Goal: Check status: Check status

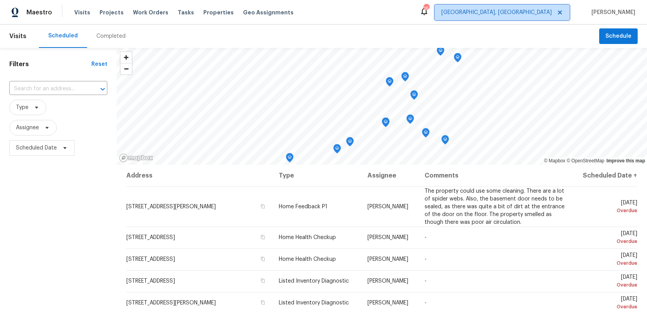
click at [534, 10] on span "[GEOGRAPHIC_DATA], [GEOGRAPHIC_DATA]" at bounding box center [496, 13] width 110 height 8
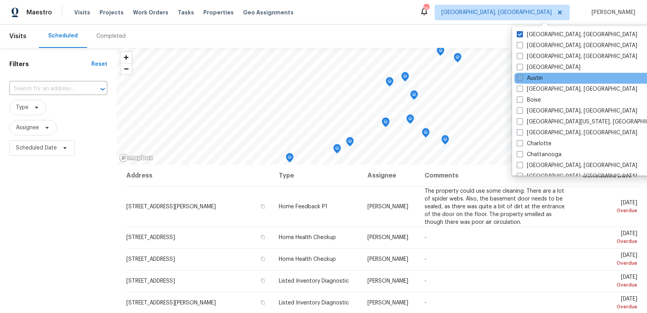
click at [518, 75] on span at bounding box center [520, 78] width 6 height 6
click at [518, 75] on input "Austin" at bounding box center [519, 76] width 5 height 5
checkbox input "true"
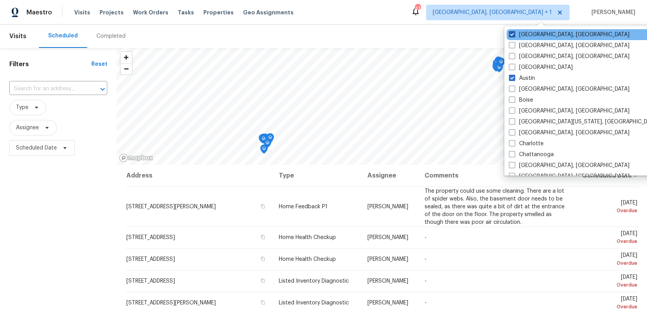
click at [512, 33] on span at bounding box center [512, 34] width 6 height 6
click at [512, 33] on input "[GEOGRAPHIC_DATA], [GEOGRAPHIC_DATA]" at bounding box center [511, 33] width 5 height 5
checkbox input "false"
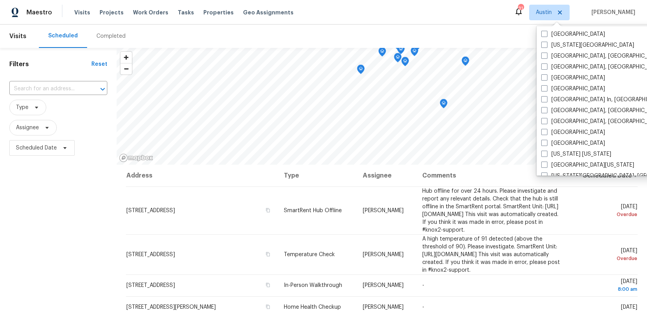
scroll to position [279, 0]
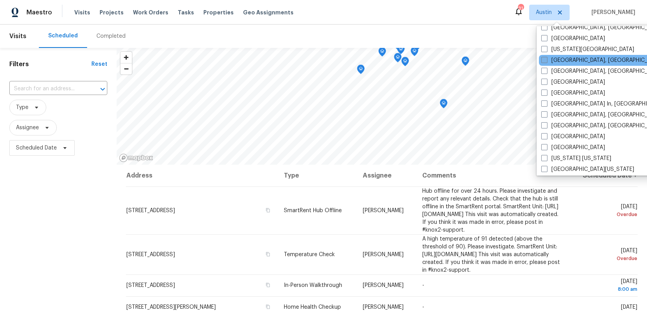
click at [546, 59] on span at bounding box center [544, 60] width 6 height 6
click at [546, 59] on input "[GEOGRAPHIC_DATA], [GEOGRAPHIC_DATA]" at bounding box center [543, 58] width 5 height 5
checkbox input "true"
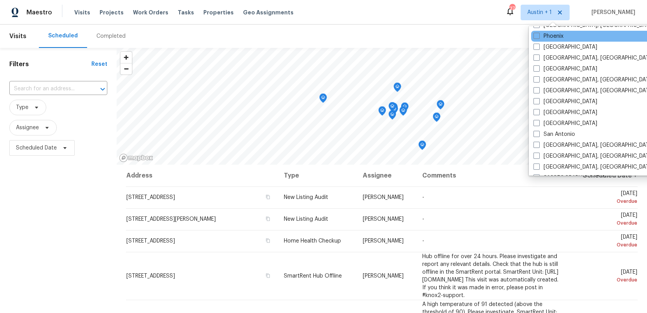
scroll to position [456, 0]
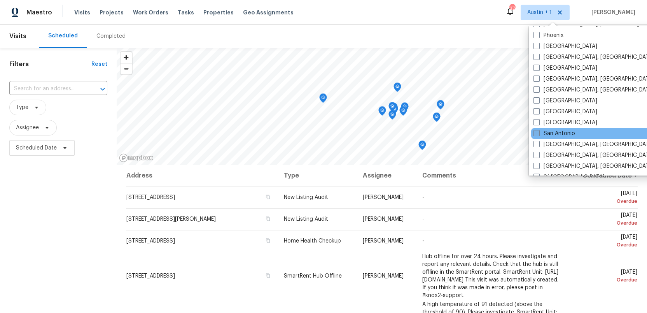
click at [537, 131] on span at bounding box center [536, 133] width 6 height 6
click at [537, 131] on input "San Antonio" at bounding box center [535, 131] width 5 height 5
checkbox input "true"
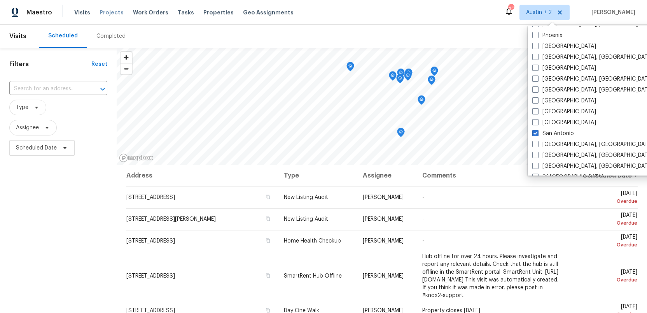
click at [109, 13] on span "Projects" at bounding box center [112, 13] width 24 height 8
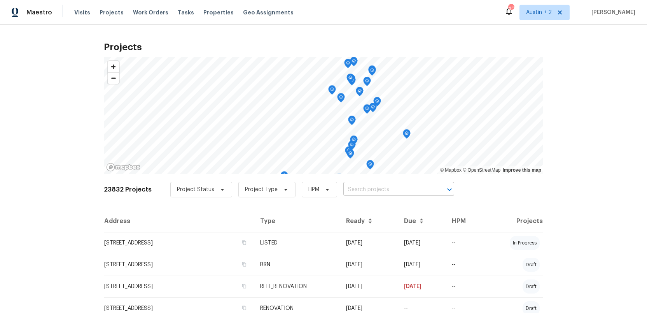
click at [345, 191] on input "text" at bounding box center [387, 189] width 89 height 12
type input "188 [PERSON_NAME]"
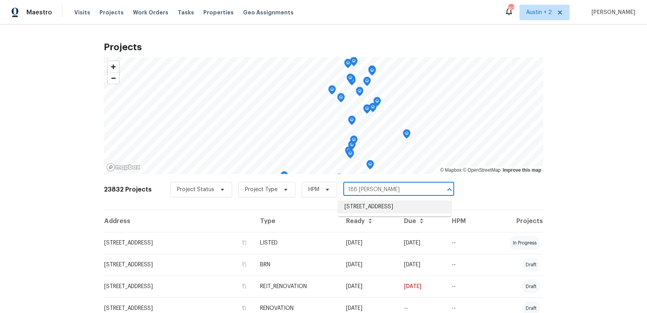
click at [347, 213] on li "[STREET_ADDRESS]" at bounding box center [394, 206] width 113 height 13
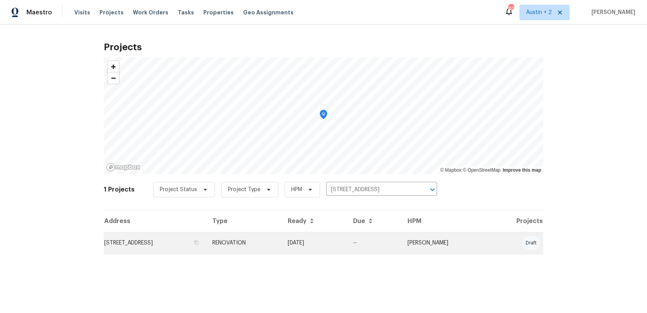
click at [128, 244] on td "[STREET_ADDRESS]" at bounding box center [155, 243] width 102 height 22
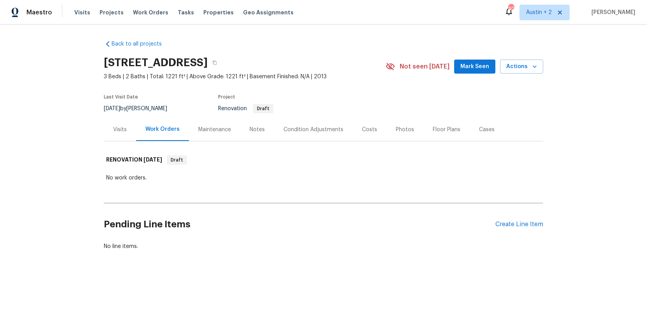
click at [364, 128] on div "Costs" at bounding box center [369, 130] width 15 height 8
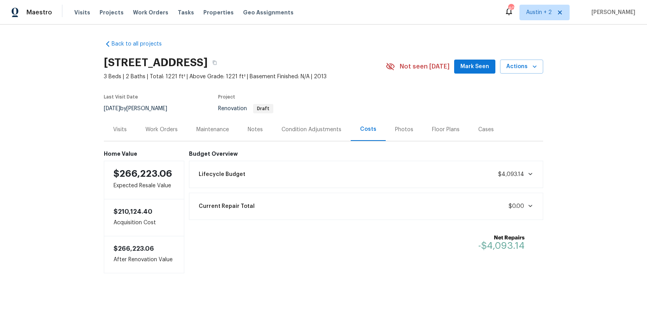
click at [530, 174] on icon at bounding box center [530, 174] width 4 height 2
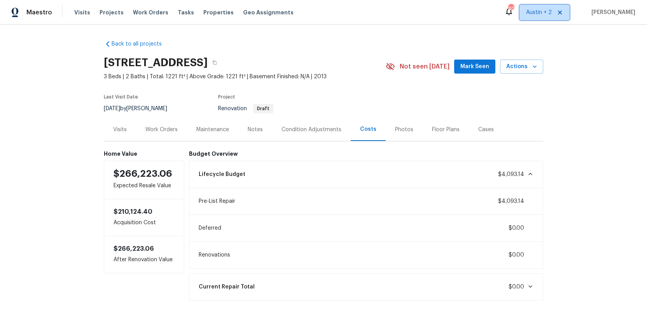
click at [563, 11] on icon at bounding box center [560, 12] width 6 height 6
click at [534, 11] on span "[GEOGRAPHIC_DATA], [GEOGRAPHIC_DATA]" at bounding box center [496, 13] width 110 height 8
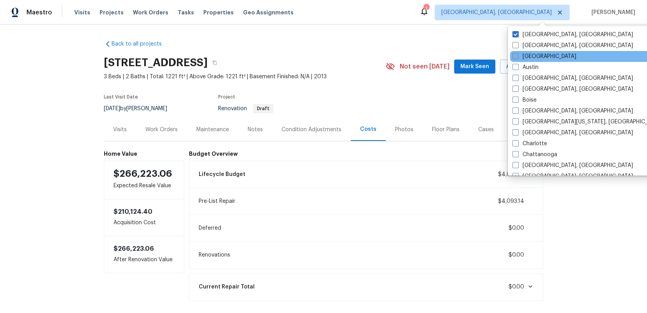
click at [515, 58] on span at bounding box center [515, 56] width 6 height 6
click at [515, 58] on input "[GEOGRAPHIC_DATA]" at bounding box center [514, 54] width 5 height 5
checkbox input "true"
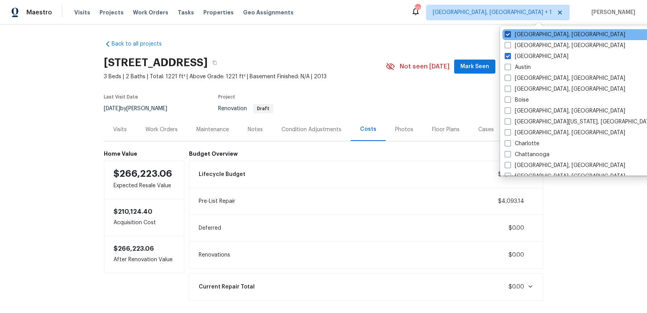
click at [507, 32] on span at bounding box center [508, 34] width 6 height 6
click at [507, 32] on input "[GEOGRAPHIC_DATA], [GEOGRAPHIC_DATA]" at bounding box center [507, 33] width 5 height 5
checkbox input "false"
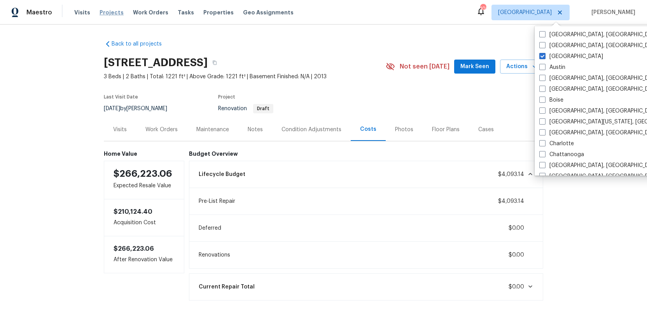
click at [105, 9] on span "Projects" at bounding box center [112, 13] width 24 height 8
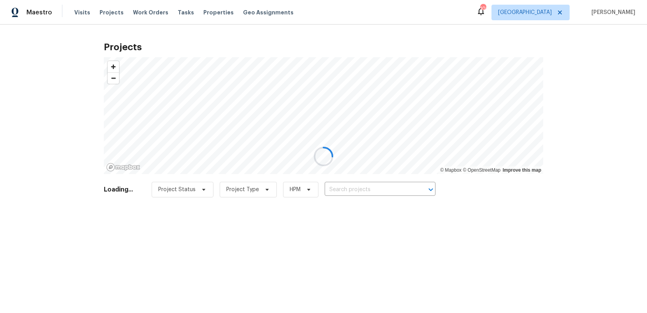
click at [342, 188] on div at bounding box center [323, 156] width 647 height 313
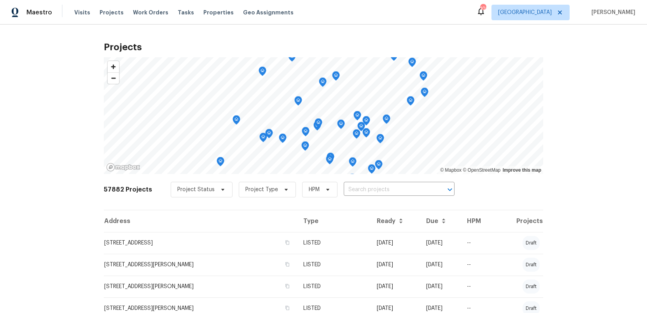
click at [345, 190] on input "text" at bounding box center [388, 189] width 89 height 12
type input "7699"
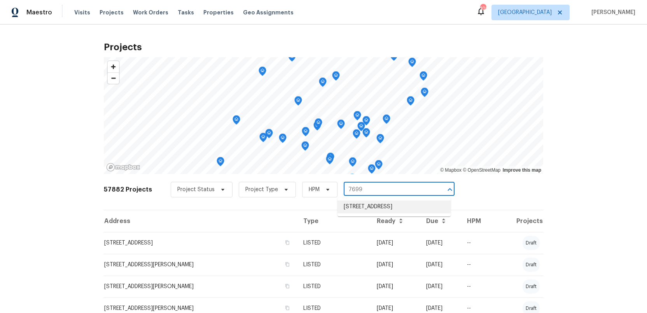
click at [344, 213] on li "[STREET_ADDRESS]" at bounding box center [393, 206] width 113 height 13
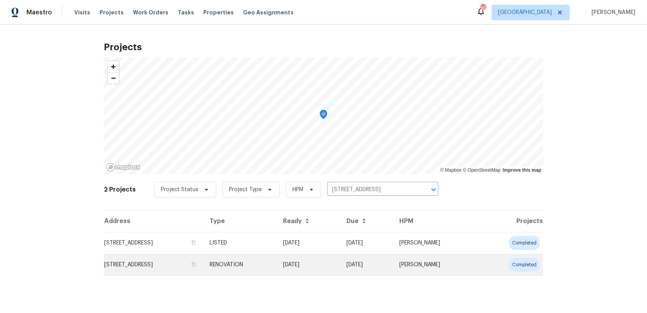
click at [139, 269] on td "[STREET_ADDRESS]" at bounding box center [154, 264] width 100 height 22
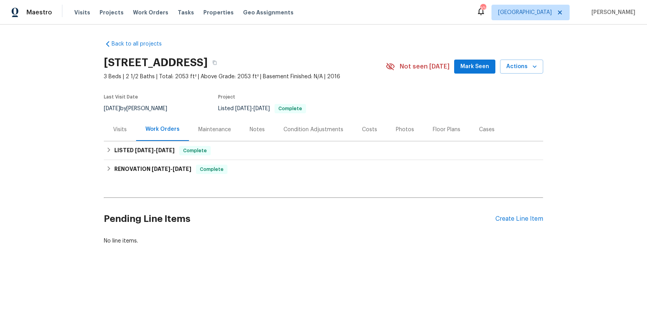
click at [365, 132] on div "Costs" at bounding box center [369, 130] width 15 height 8
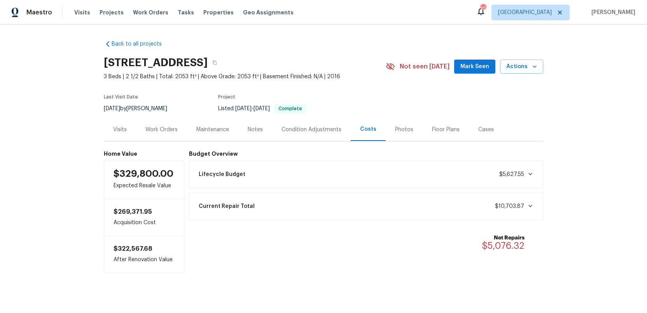
click at [167, 131] on div "Work Orders" at bounding box center [161, 130] width 32 height 8
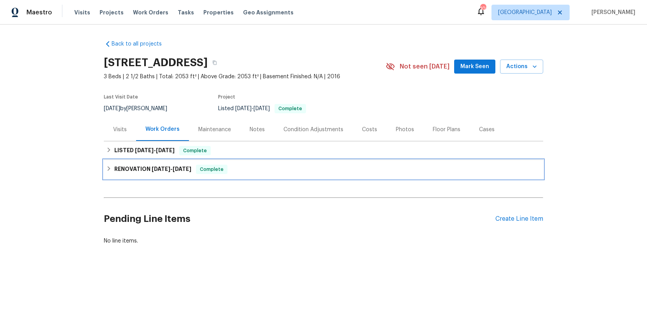
click at [129, 166] on h6 "RENOVATION [DATE] - [DATE]" at bounding box center [152, 168] width 77 height 9
